Goal: Information Seeking & Learning: Learn about a topic

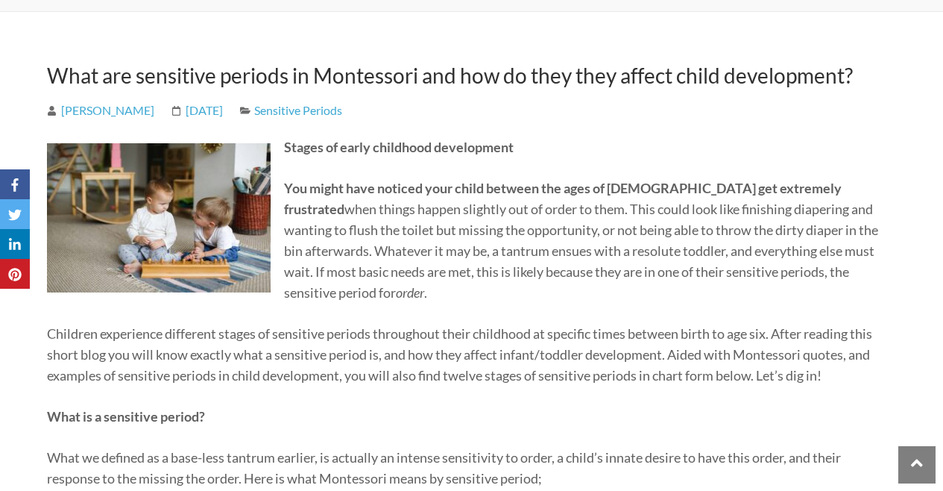
scroll to position [210, 0]
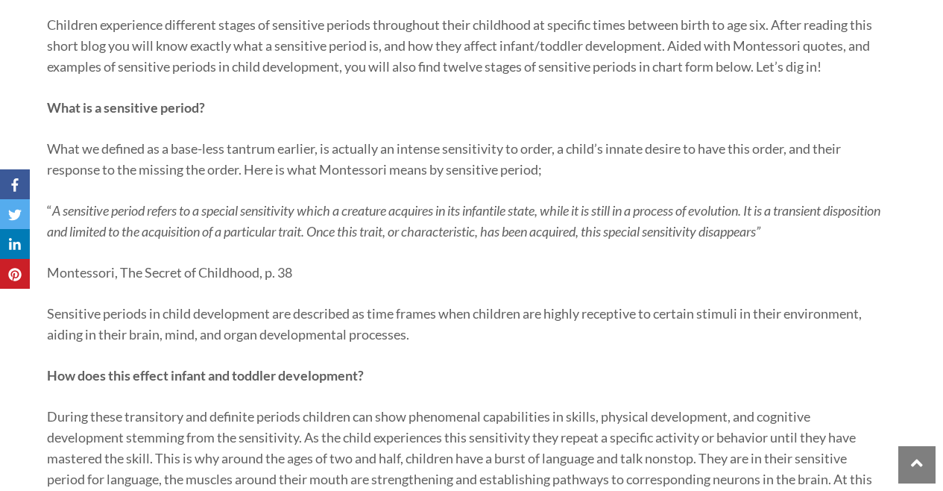
scroll to position [532, 0]
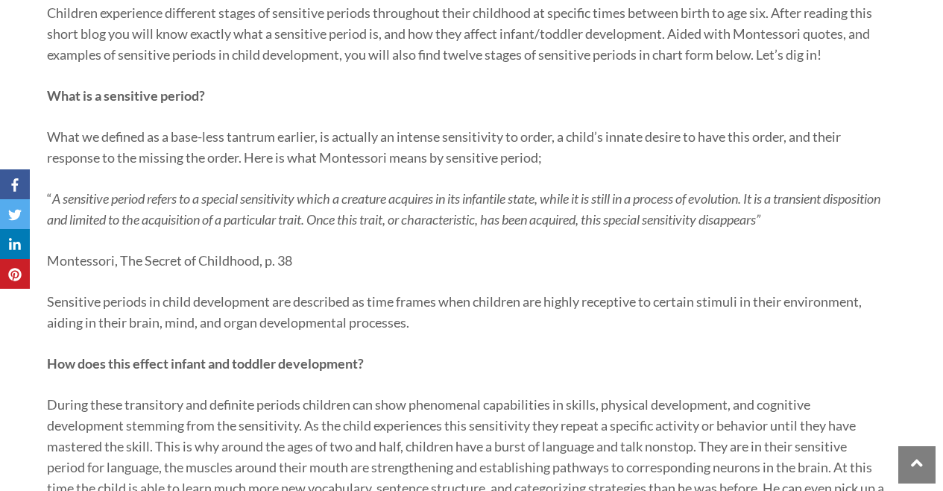
click at [385, 211] on em "A sensitive period refers to a special sensitivity which a creature acquires in…" at bounding box center [464, 208] width 834 height 37
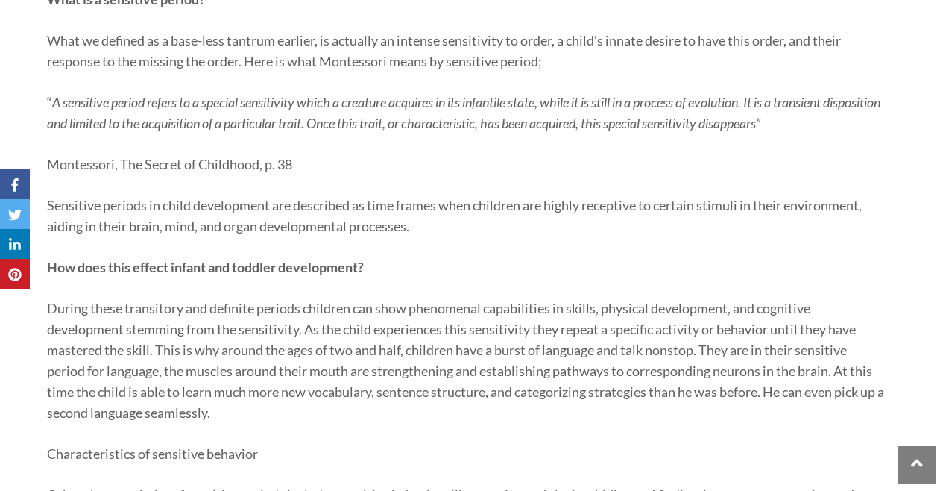
scroll to position [639, 0]
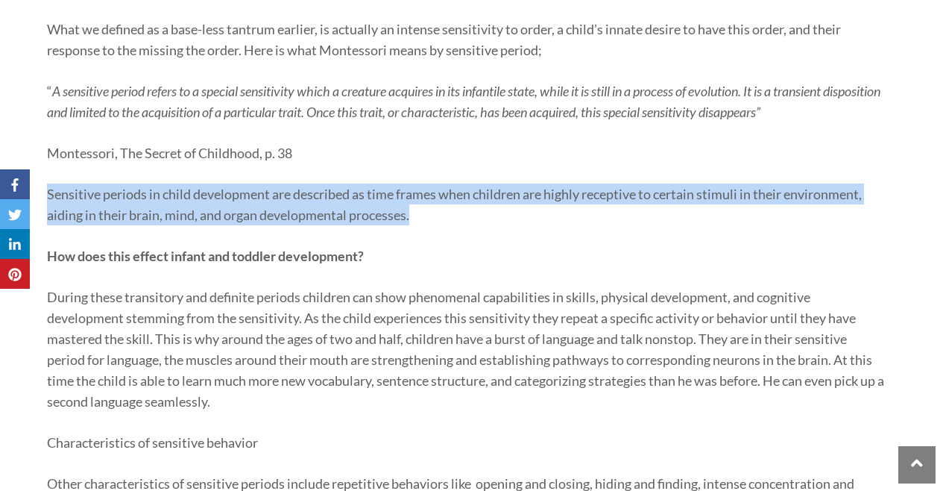
drag, startPoint x: 425, startPoint y: 236, endPoint x: 47, endPoint y: 214, distance: 378.7
click at [47, 214] on p "Sensitive periods in child development are described as time frames when childr…" at bounding box center [466, 204] width 839 height 42
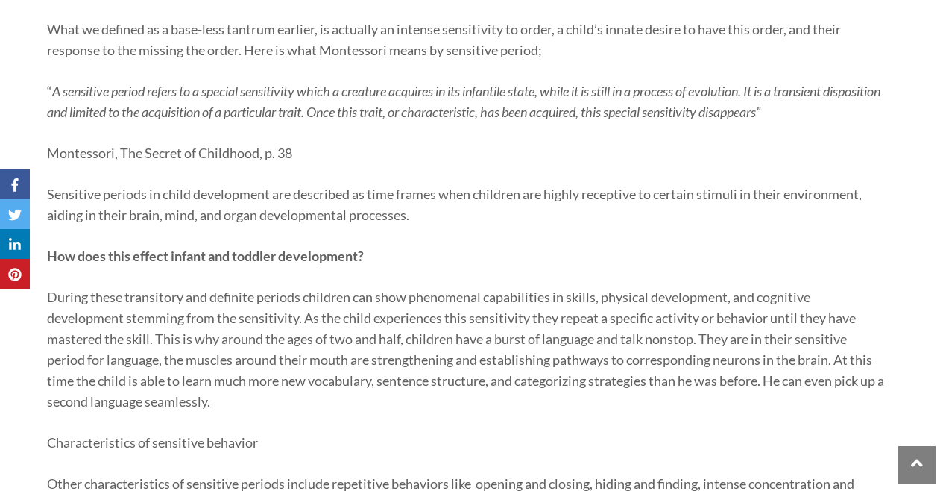
click at [424, 265] on p "How does this effect infant and toddler development?" at bounding box center [466, 255] width 839 height 21
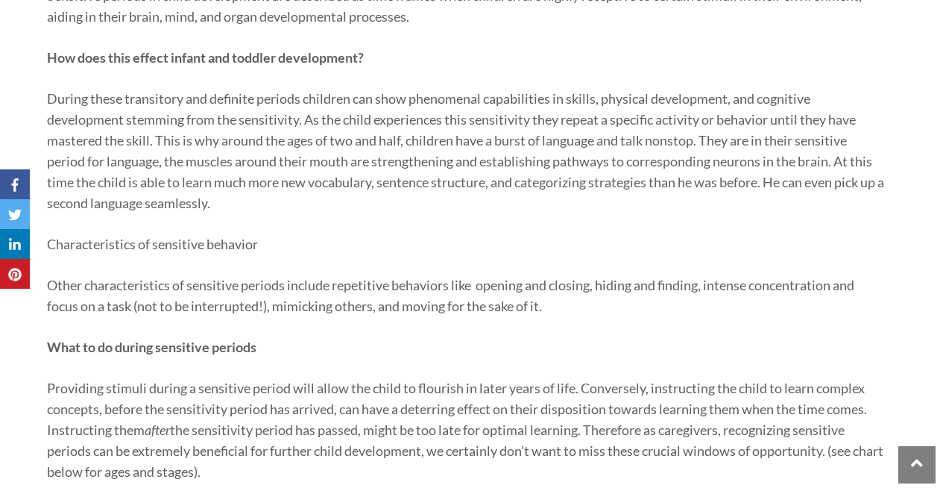
scroll to position [854, 0]
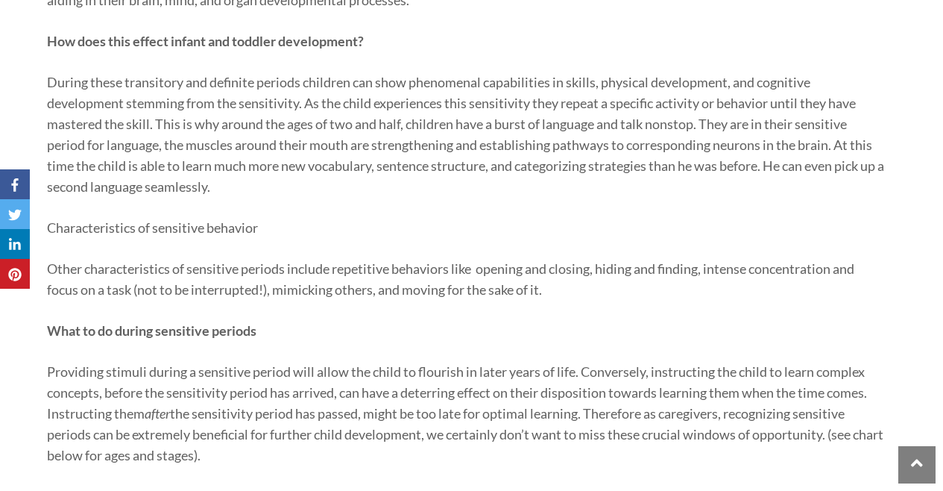
click at [715, 142] on p "During these transitory and definite periods children can show phenomenal capab…" at bounding box center [466, 134] width 839 height 125
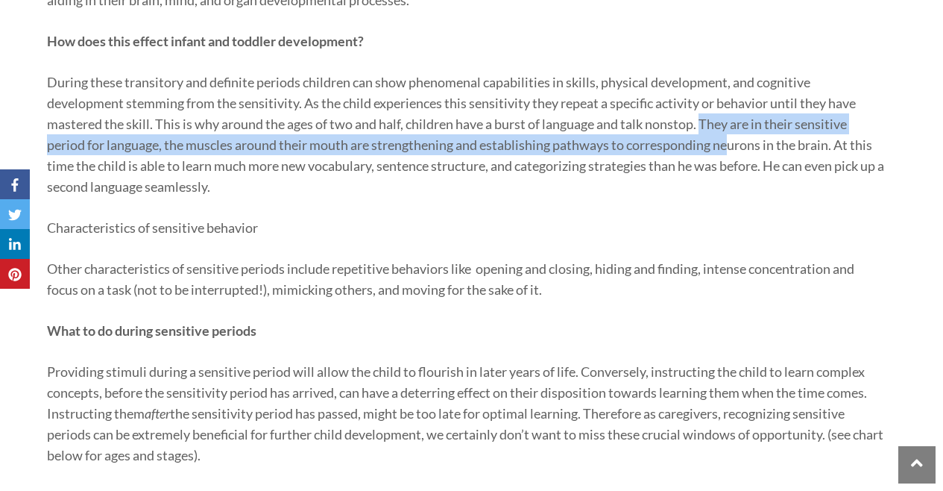
drag, startPoint x: 706, startPoint y: 145, endPoint x: 735, endPoint y: 163, distance: 33.8
click at [735, 163] on p "During these transitory and definite periods children can show phenomenal capab…" at bounding box center [466, 134] width 839 height 125
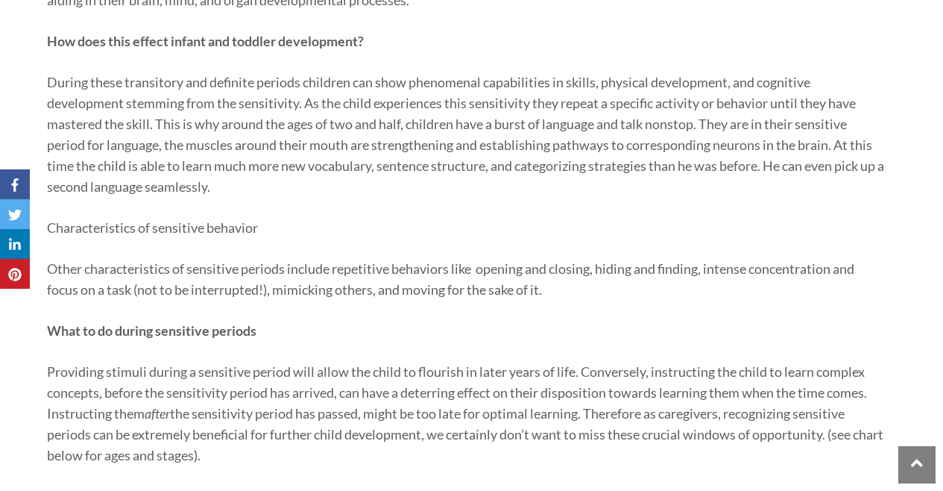
click at [536, 238] on p "Characteristics of sensitive behavior" at bounding box center [466, 227] width 839 height 21
click at [361, 157] on p "During these transitory and definite periods children can show phenomenal capab…" at bounding box center [466, 134] width 839 height 125
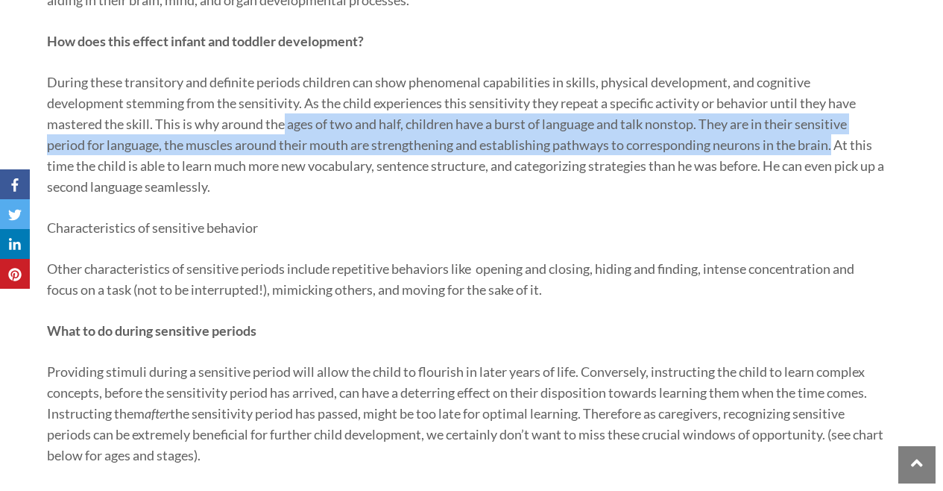
drag, startPoint x: 285, startPoint y: 147, endPoint x: 839, endPoint y: 169, distance: 554.5
click at [839, 169] on p "During these transitory and definite periods children can show phenomenal capab…" at bounding box center [466, 134] width 839 height 125
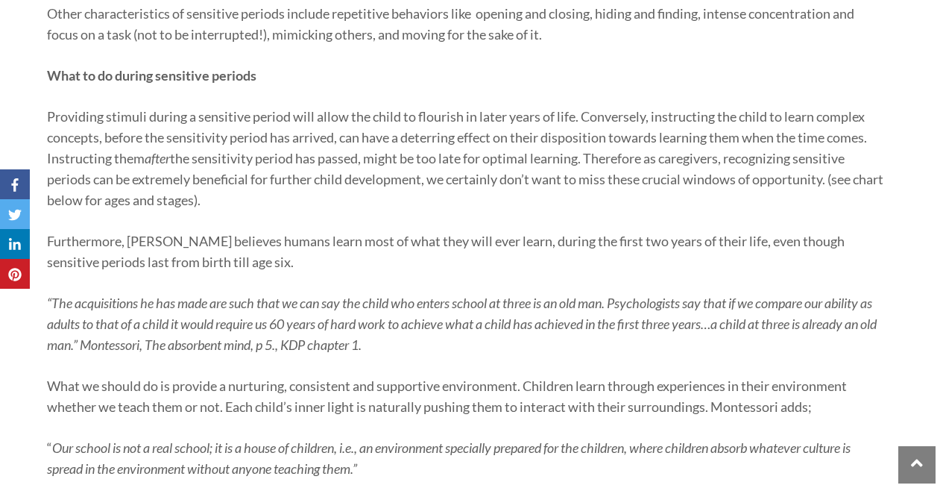
scroll to position [1119, 0]
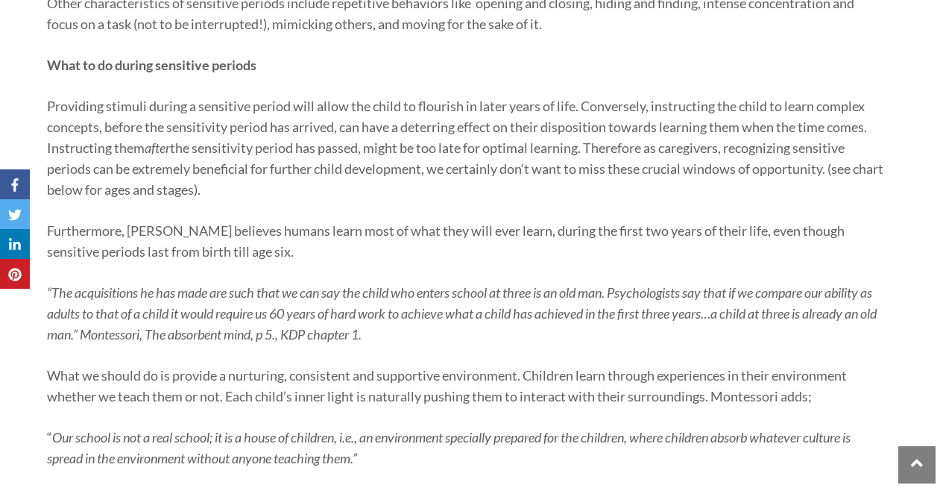
click at [393, 200] on p "Providing stimuli during a sensitive period will allow the child to flourish in…" at bounding box center [466, 147] width 839 height 104
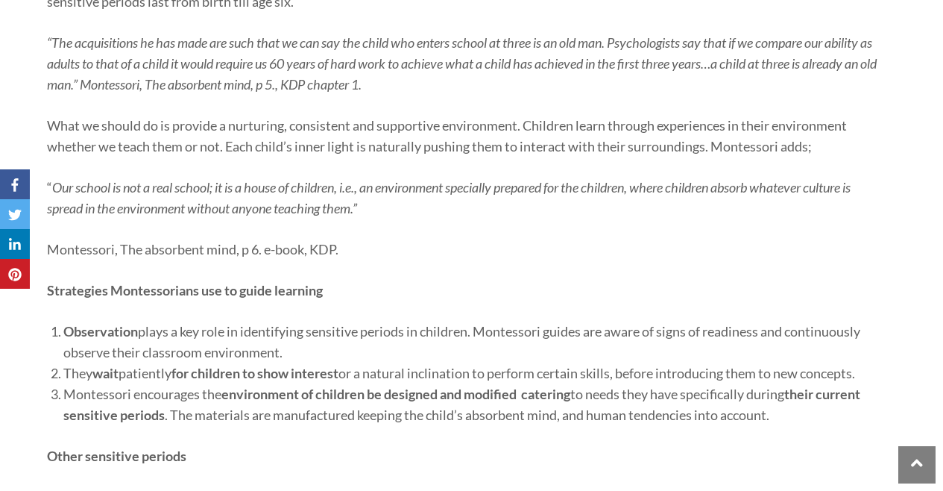
scroll to position [1386, 0]
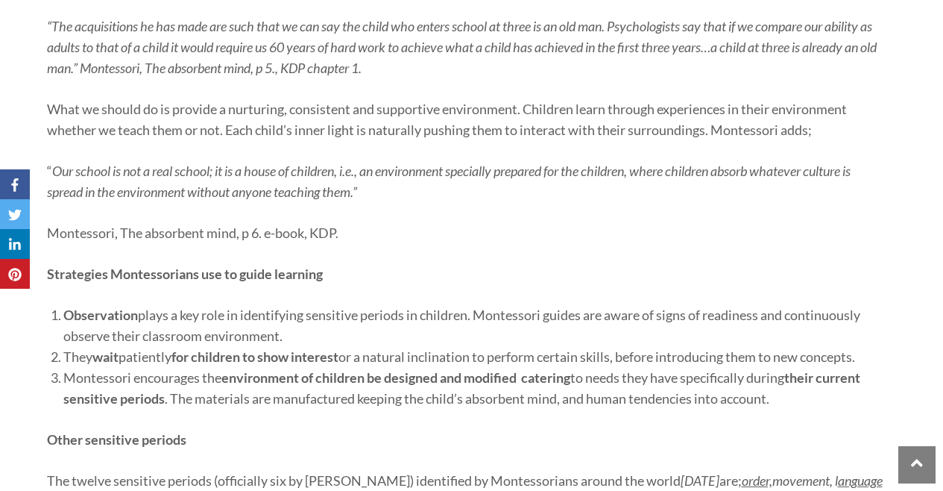
click at [406, 243] on p "Montessori, The absorbent mind, p 6. e-book, KDP." at bounding box center [466, 232] width 839 height 21
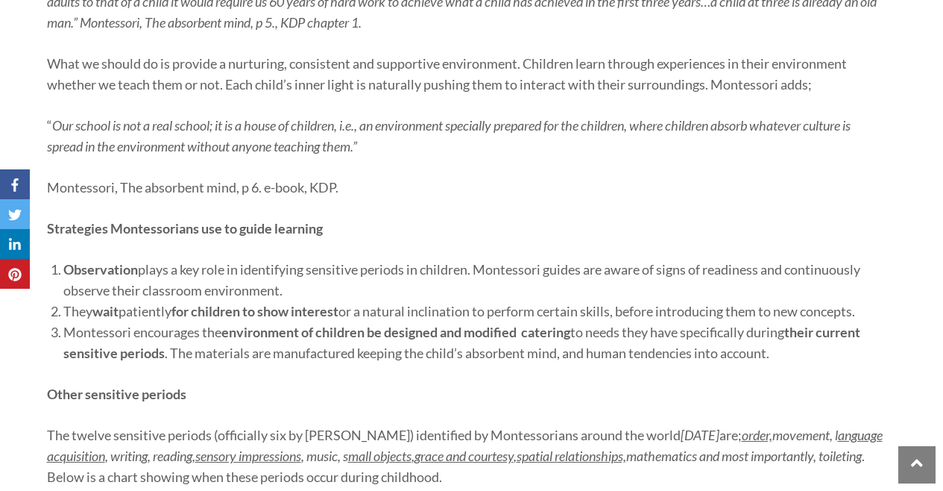
scroll to position [1424, 0]
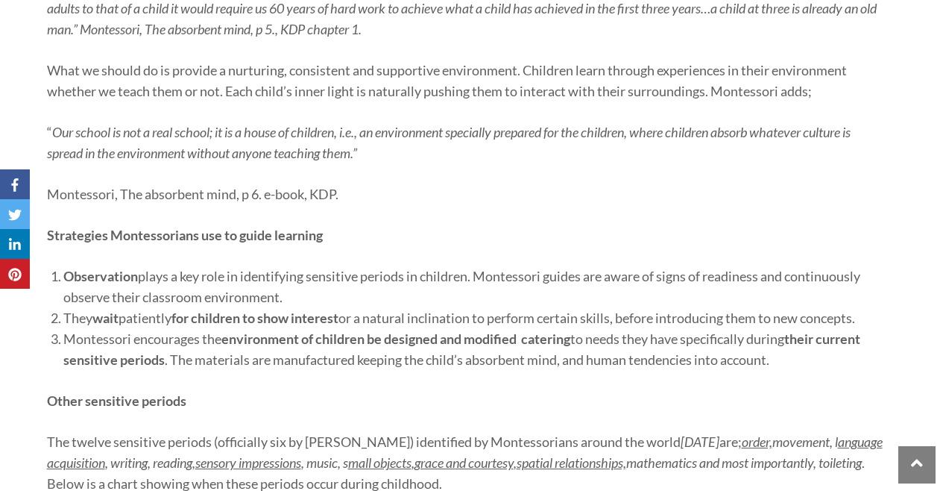
click at [406, 245] on p "Strategies Montessorians use to guide learning" at bounding box center [466, 234] width 839 height 21
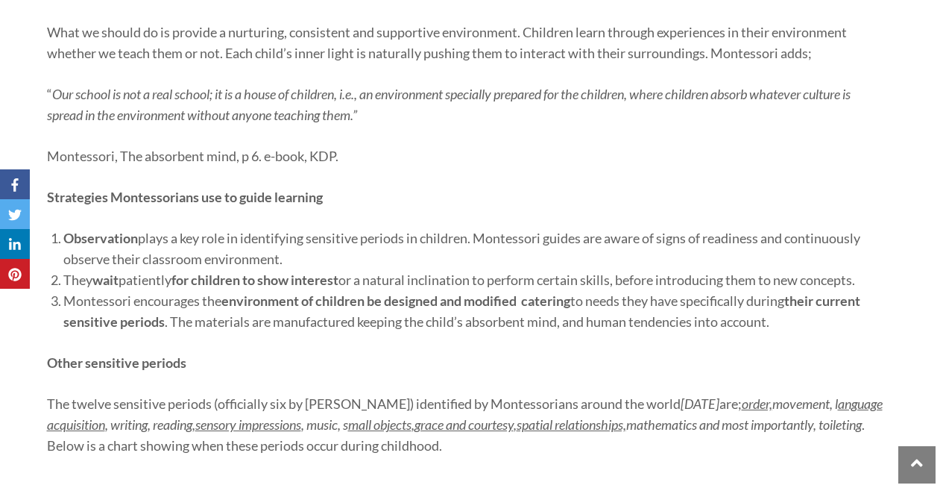
scroll to position [1464, 0]
click at [401, 268] on li "Observation plays a key role in identifying sensitive periods in children. Mont…" at bounding box center [474, 247] width 823 height 42
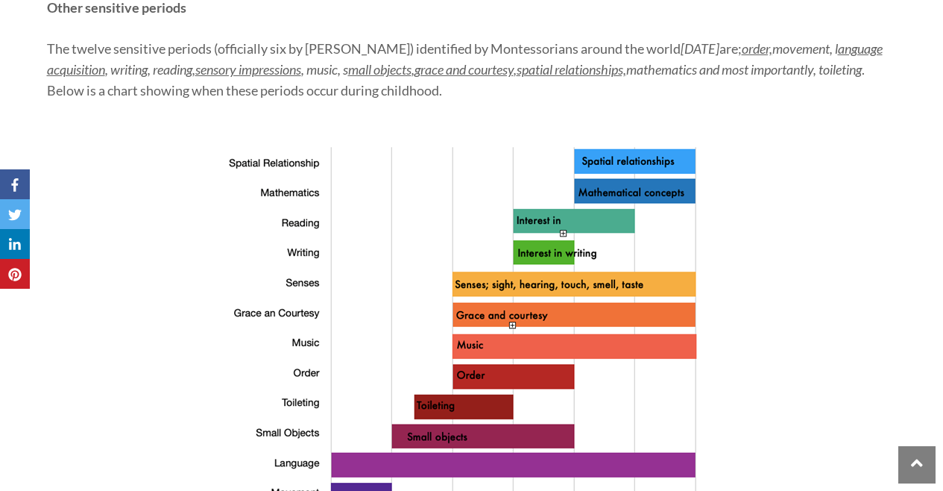
scroll to position [1632, 0]
